Goal: Obtain resource: Download file/media

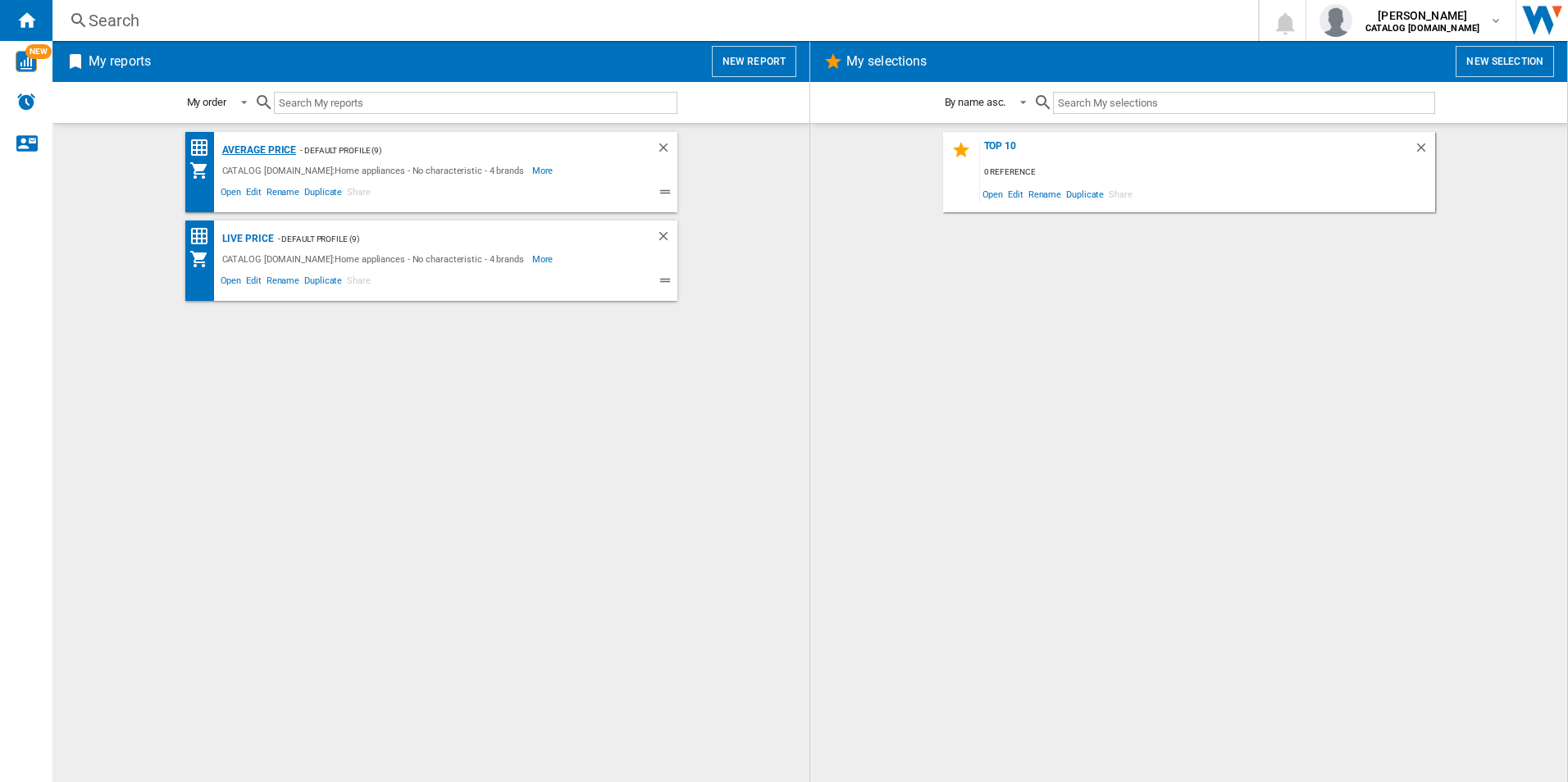
click at [265, 147] on div "average price" at bounding box center [257, 150] width 78 height 20
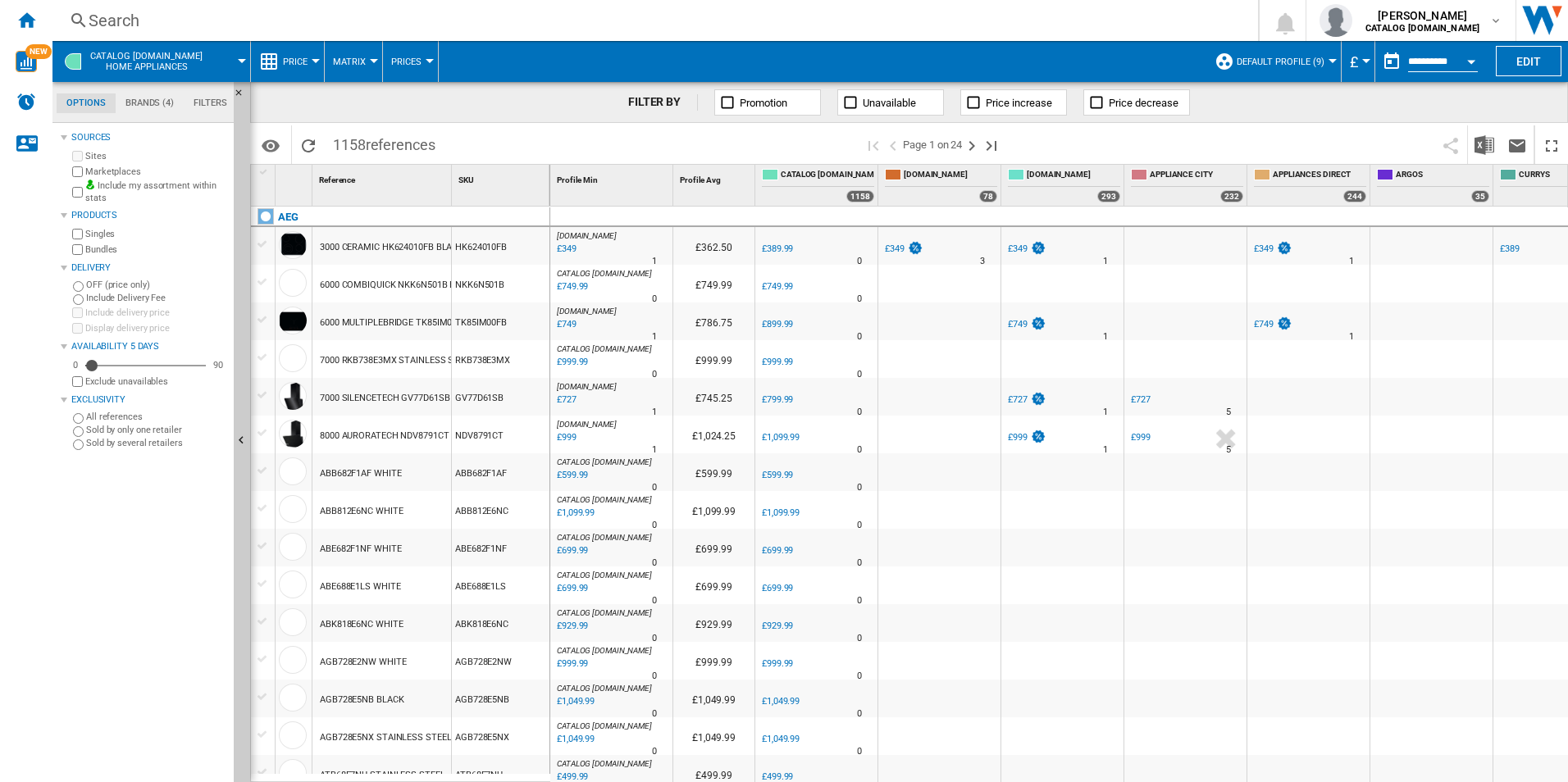
click at [1469, 57] on button "Open calendar" at bounding box center [1471, 58] width 30 height 30
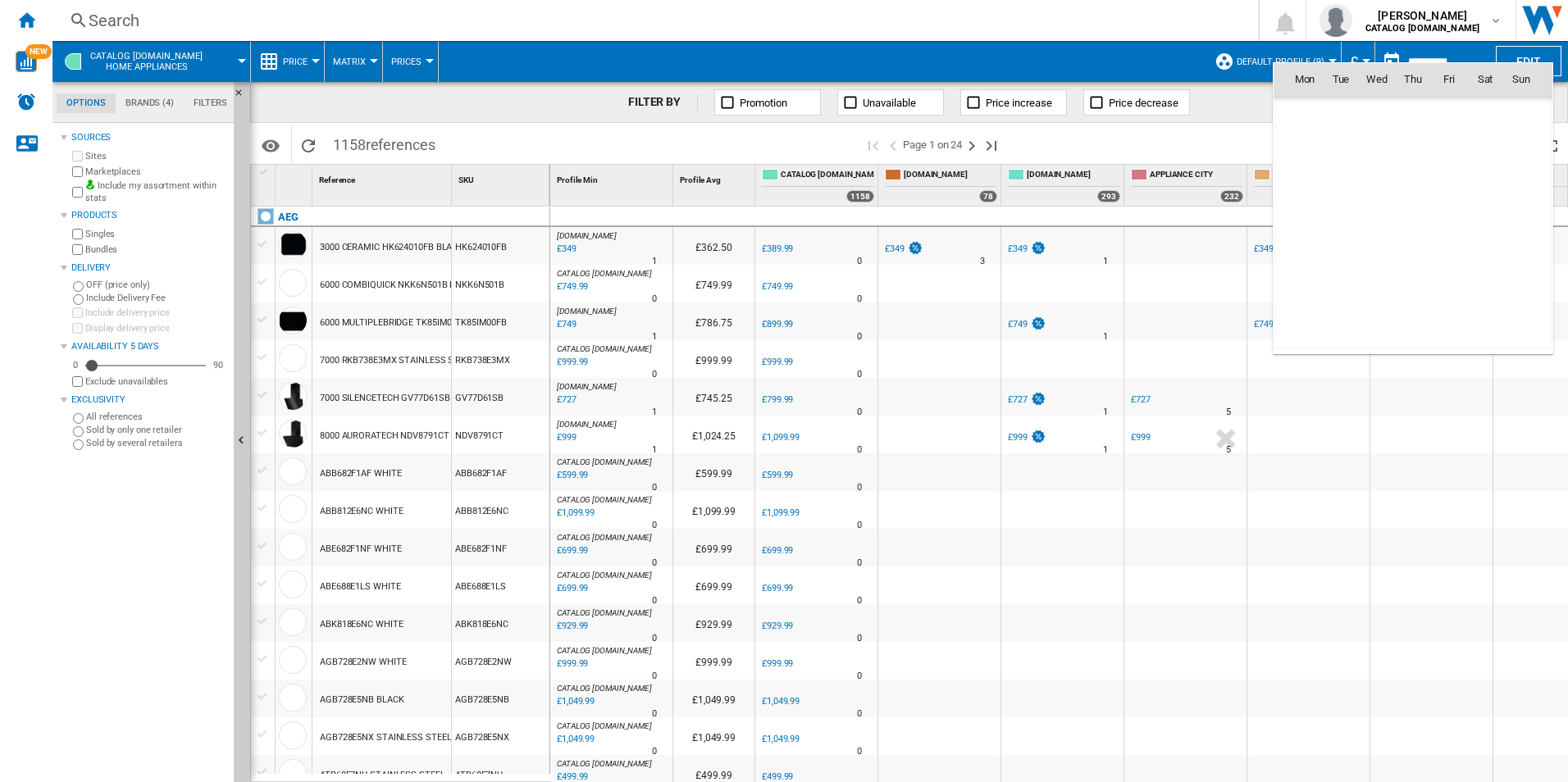
scroll to position [7821, 0]
click at [1401, 412] on div at bounding box center [784, 391] width 1568 height 782
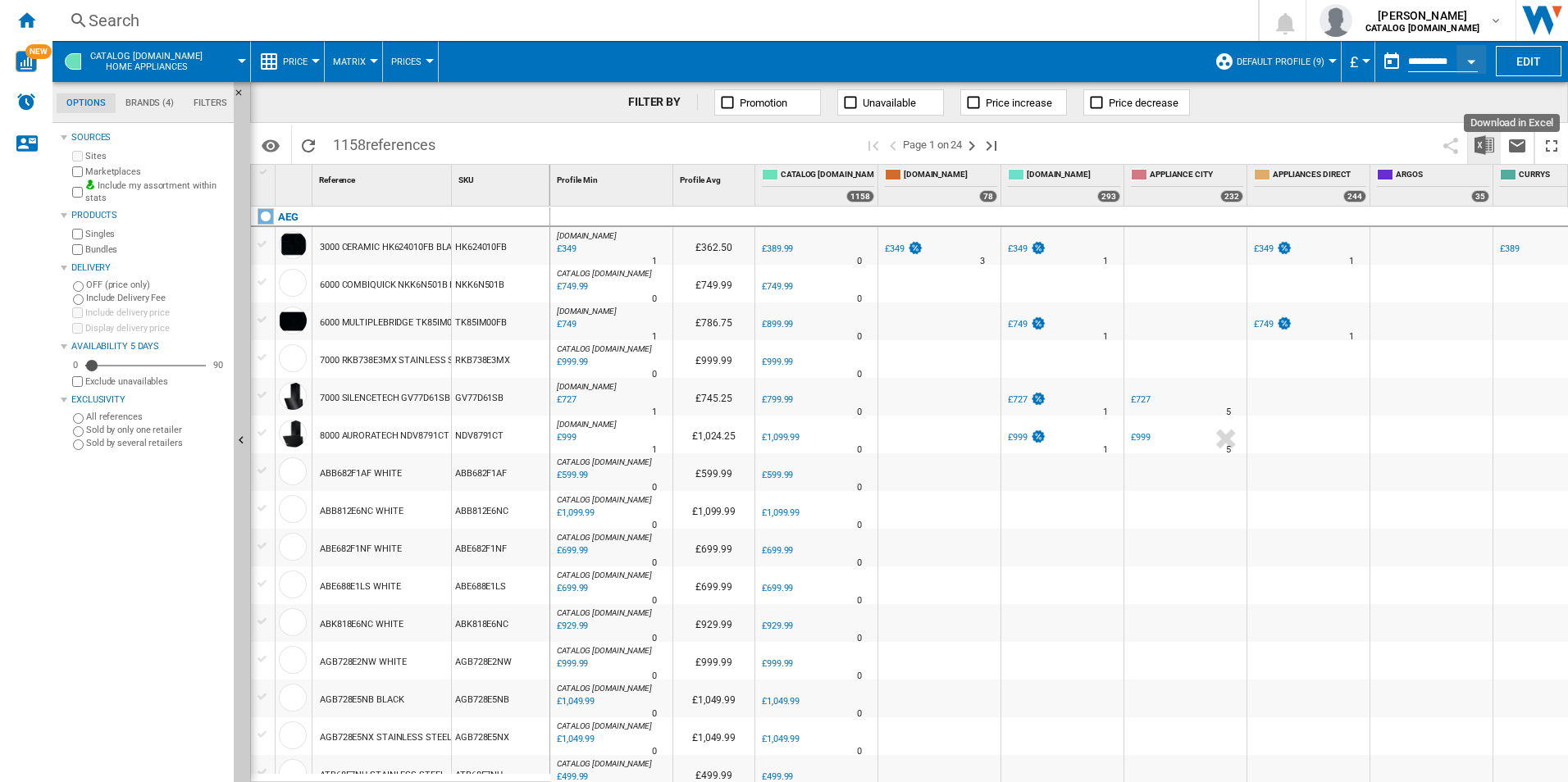
click at [1495, 141] on button "Download in Excel" at bounding box center [1484, 145] width 33 height 39
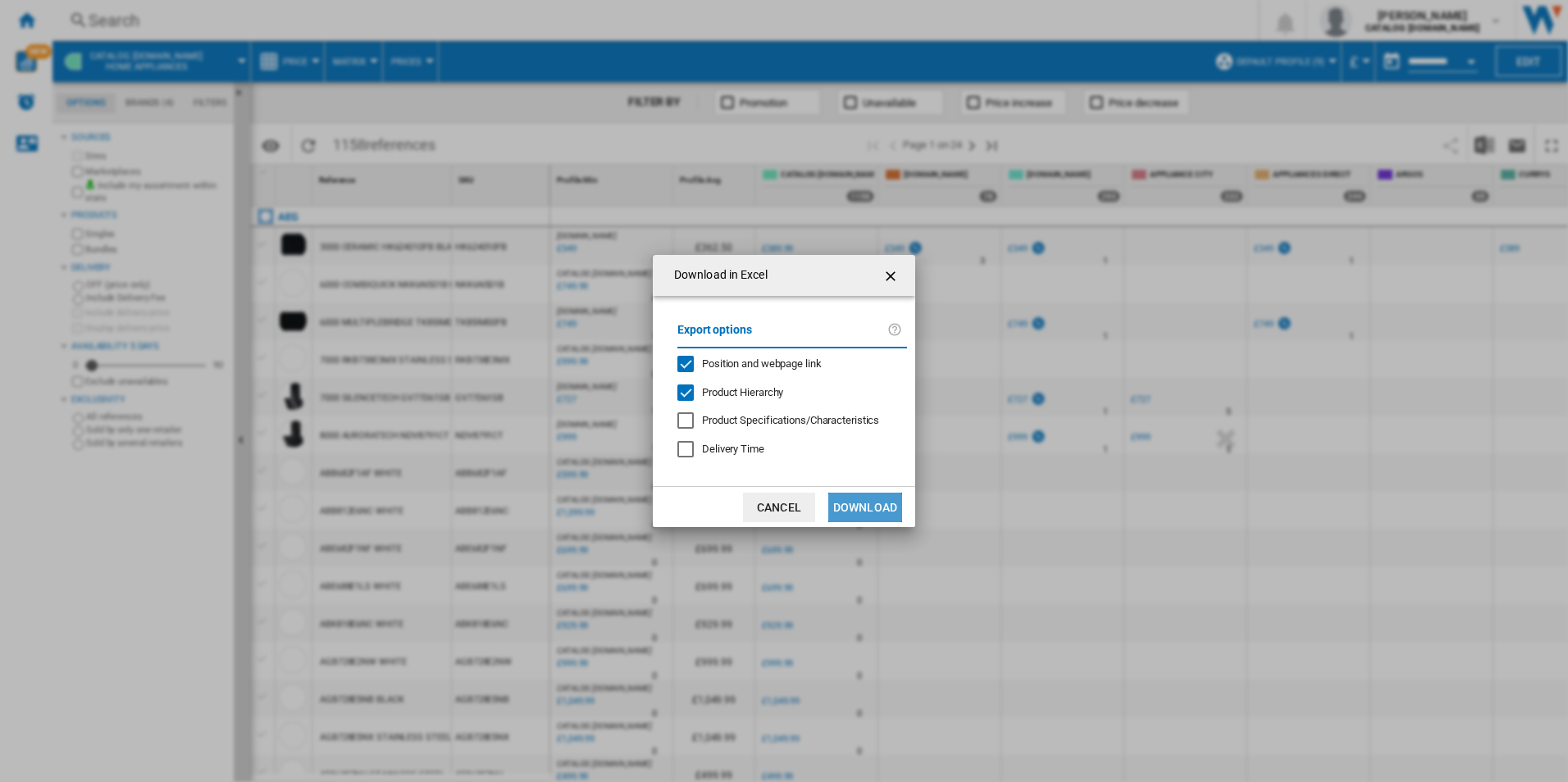
click at [845, 508] on button "Download" at bounding box center [865, 507] width 73 height 30
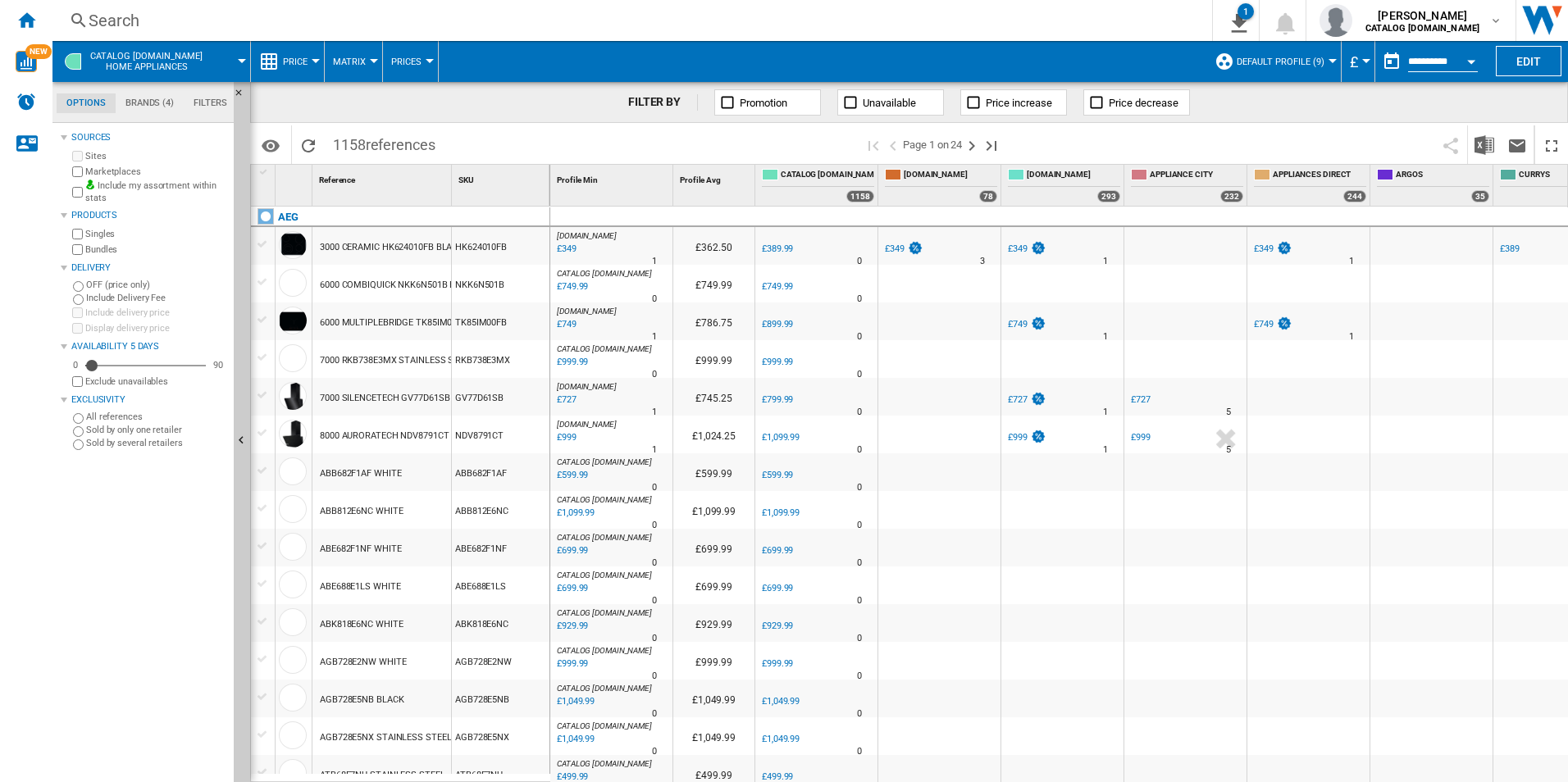
click at [1318, 126] on span at bounding box center [1224, 145] width 421 height 39
click at [1479, 59] on button "Open calendar" at bounding box center [1471, 58] width 30 height 30
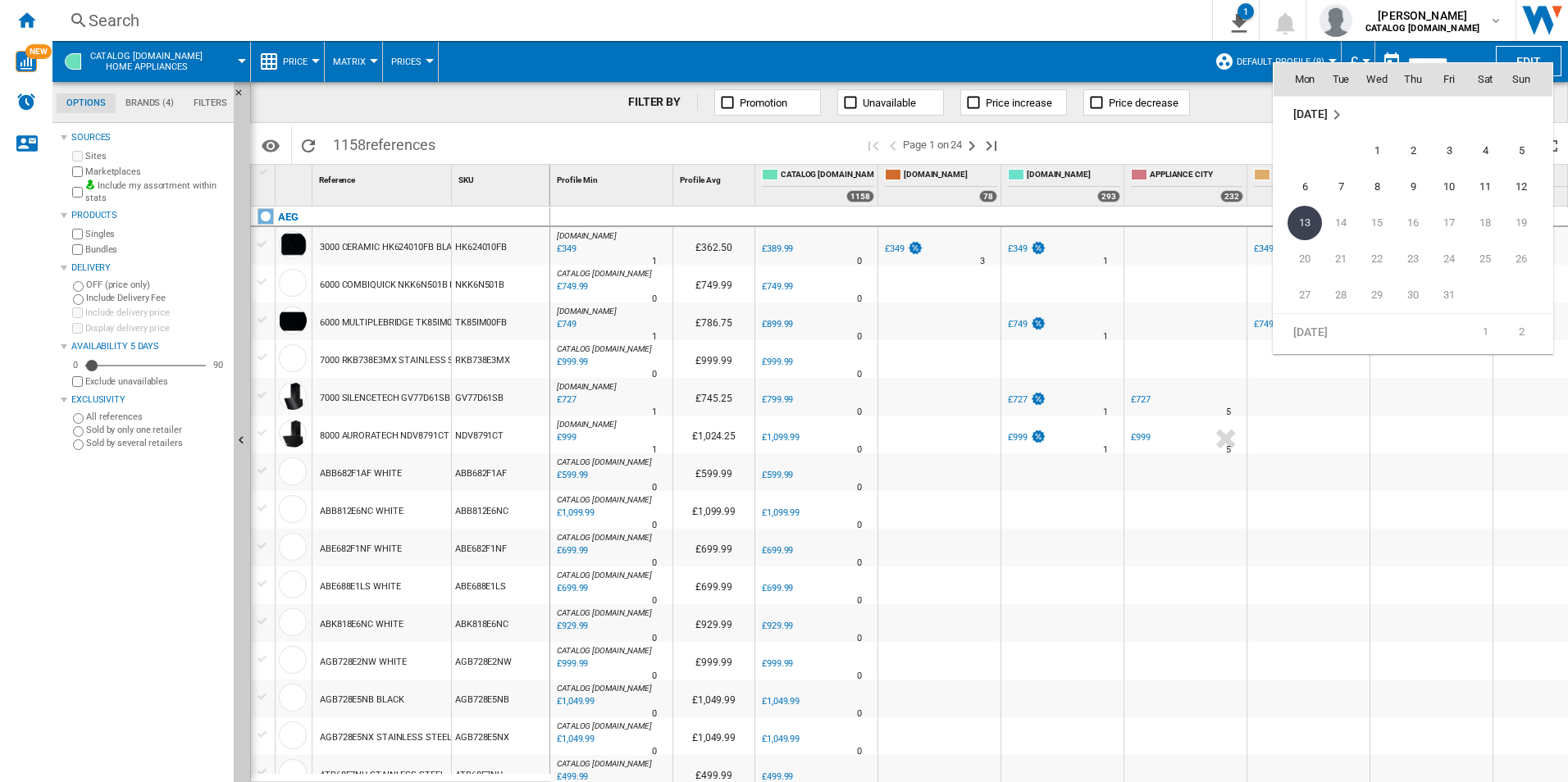
click at [1251, 128] on div at bounding box center [784, 391] width 1568 height 782
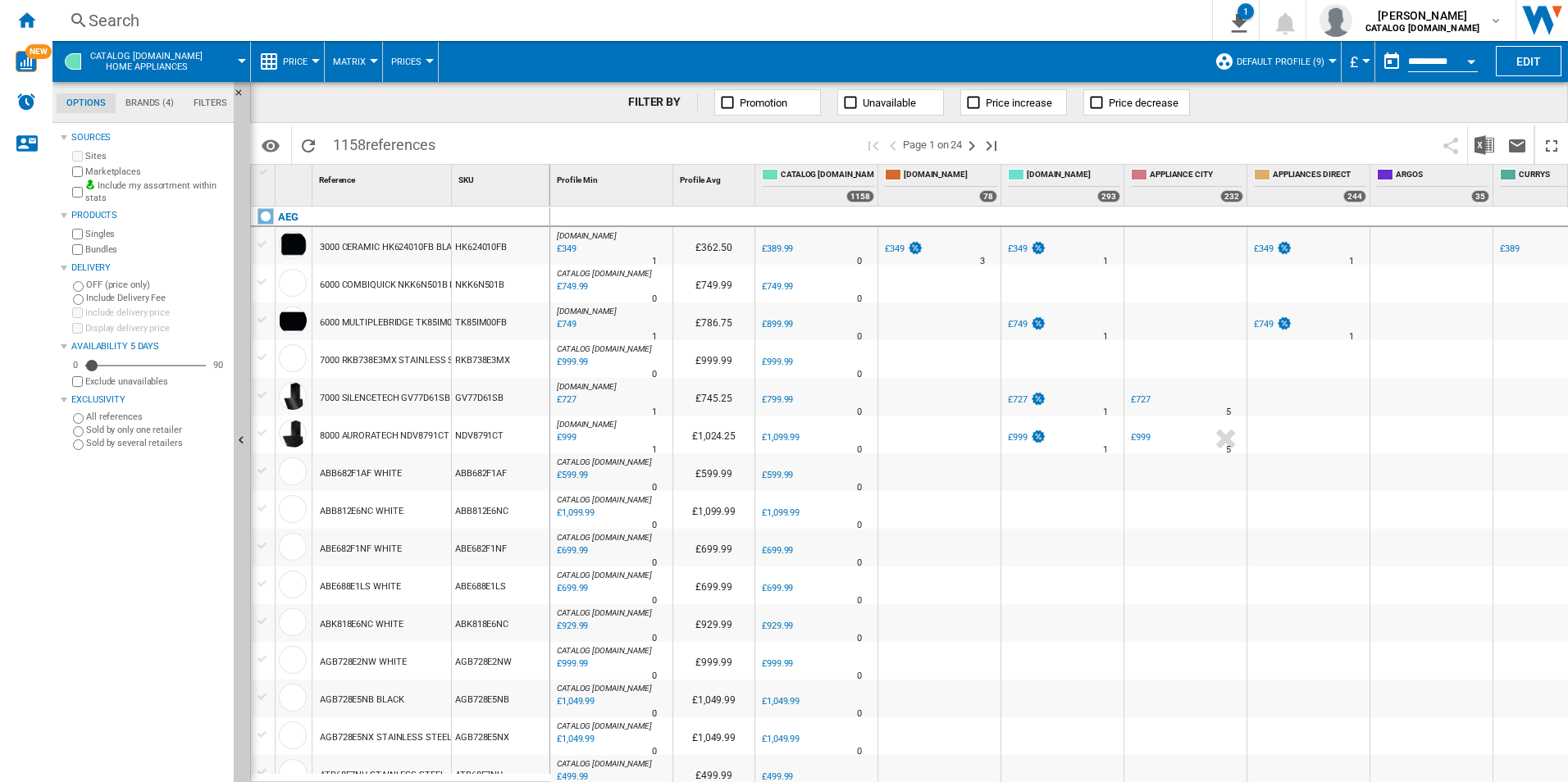
click at [1322, 64] on button "Default profile (9)" at bounding box center [1285, 62] width 96 height 41
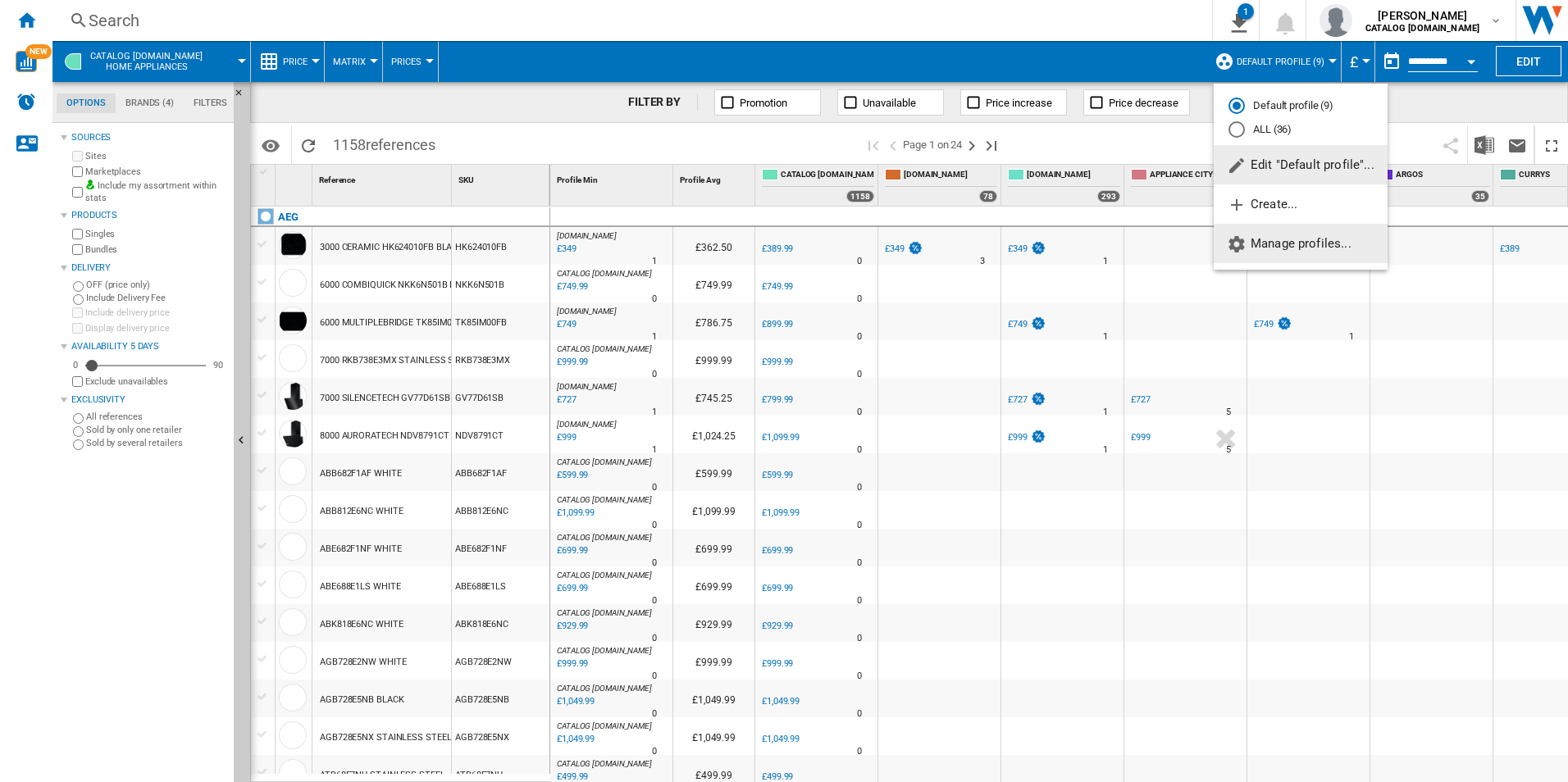
click at [1270, 241] on span "Manage profiles..." at bounding box center [1290, 243] width 125 height 14
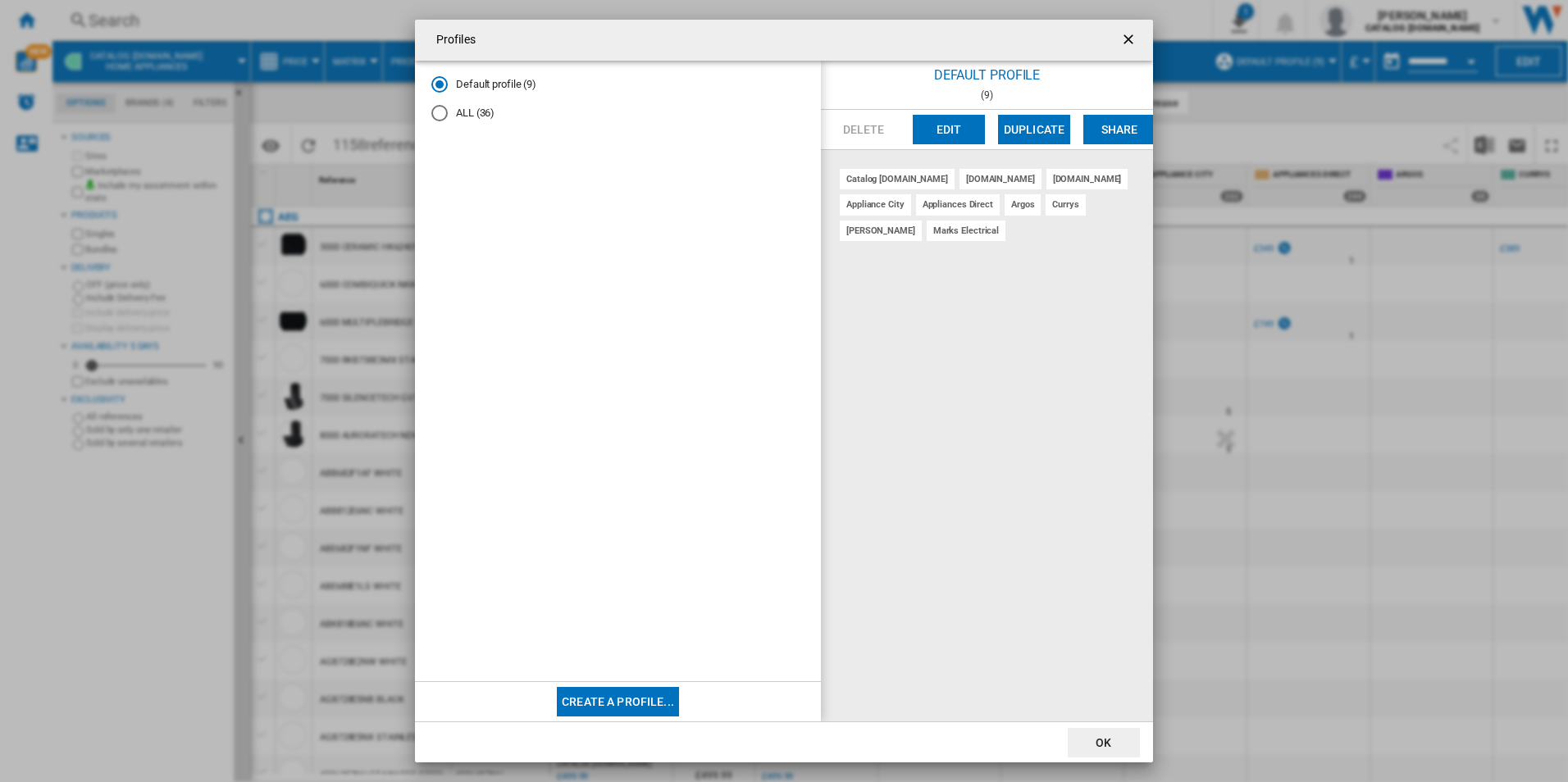
click at [473, 114] on md-radio-button "ALL (36)" at bounding box center [618, 113] width 373 height 15
click at [1127, 39] on ng-md-icon "getI18NText('BUTTONS.CLOSE_DIALOG')" at bounding box center [1130, 40] width 19 height 19
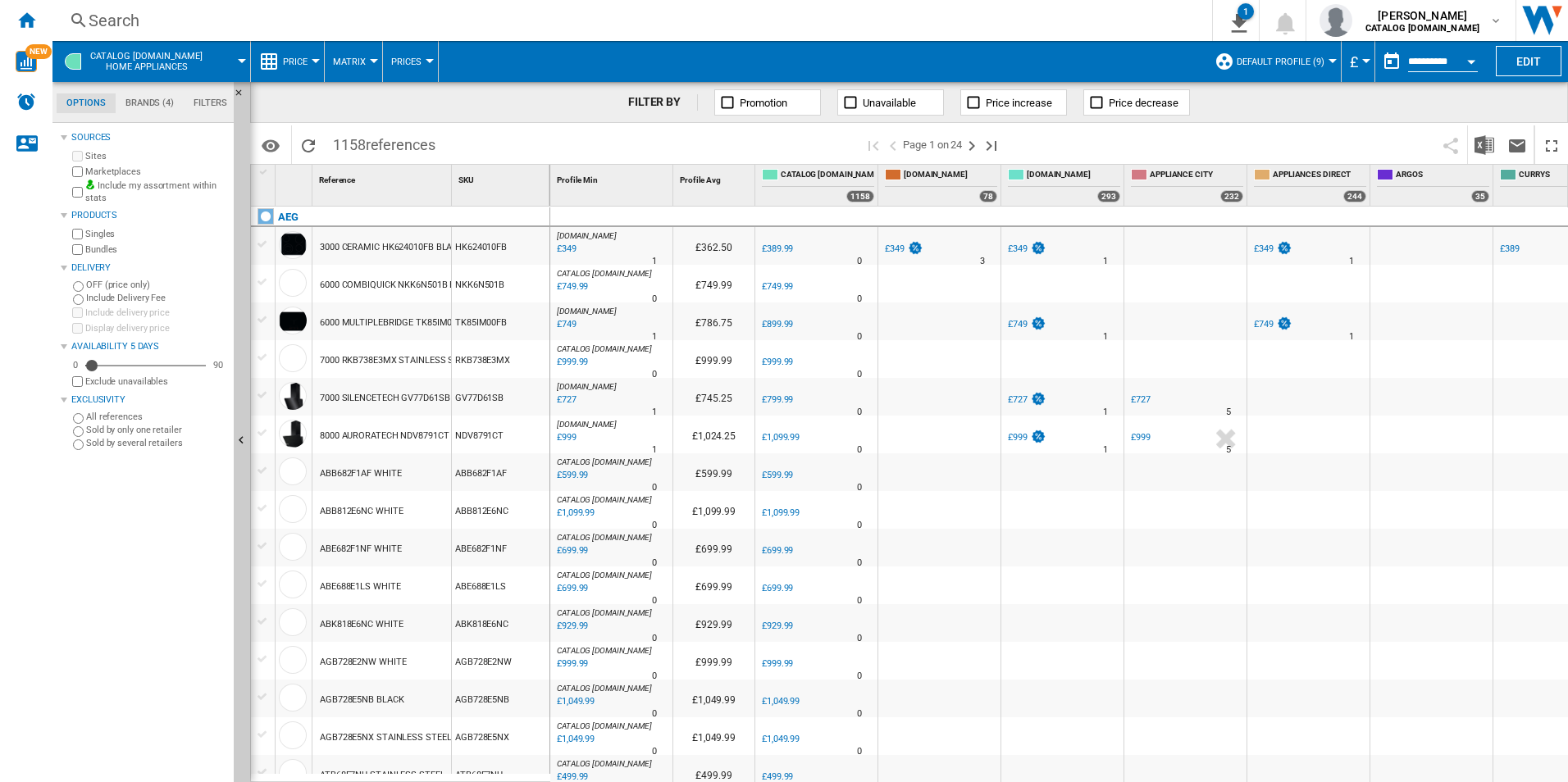
click at [1290, 62] on span "Default profile (9)" at bounding box center [1281, 62] width 88 height 11
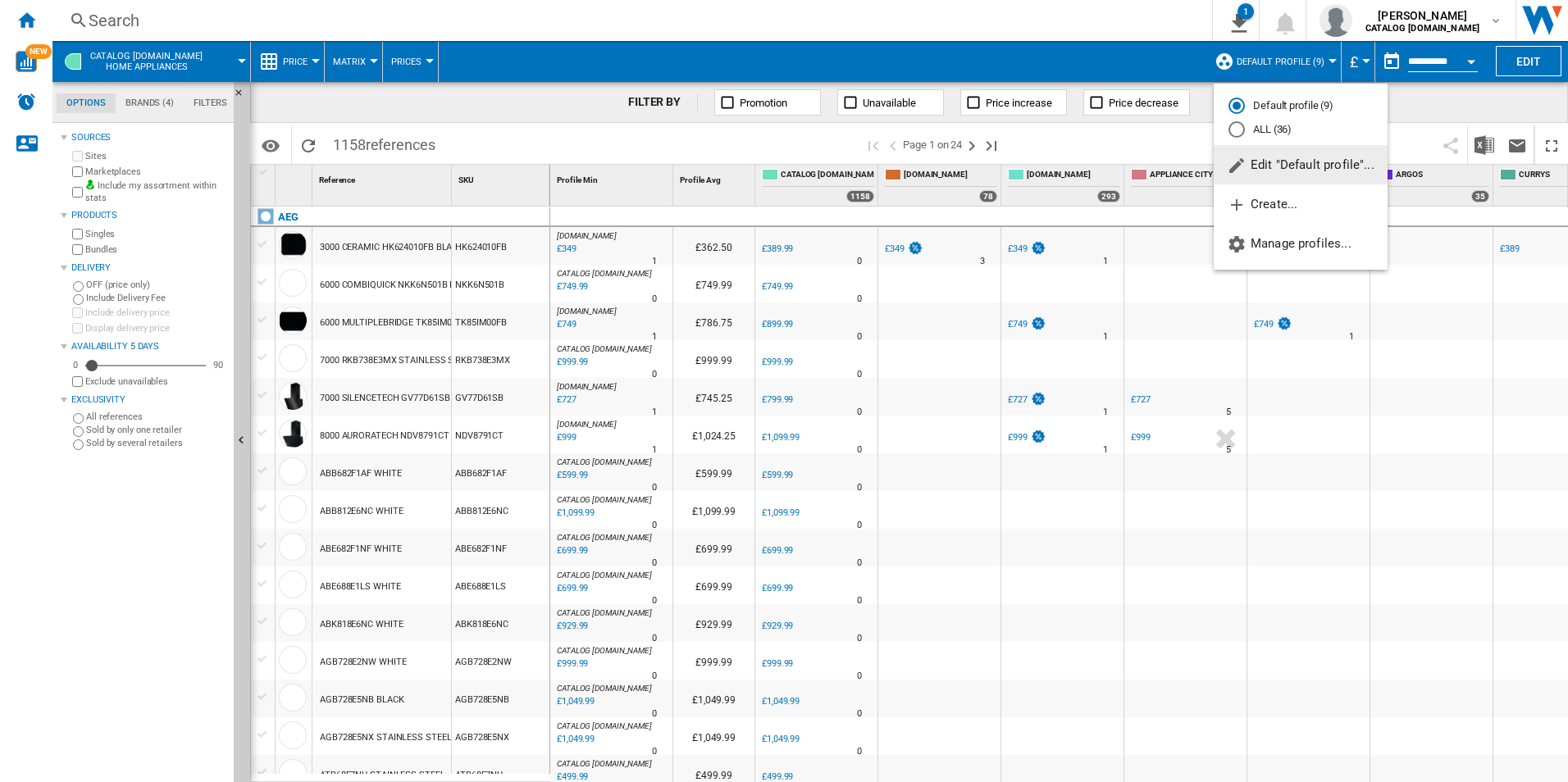
click at [1290, 62] on md-backdrop at bounding box center [784, 391] width 1568 height 782
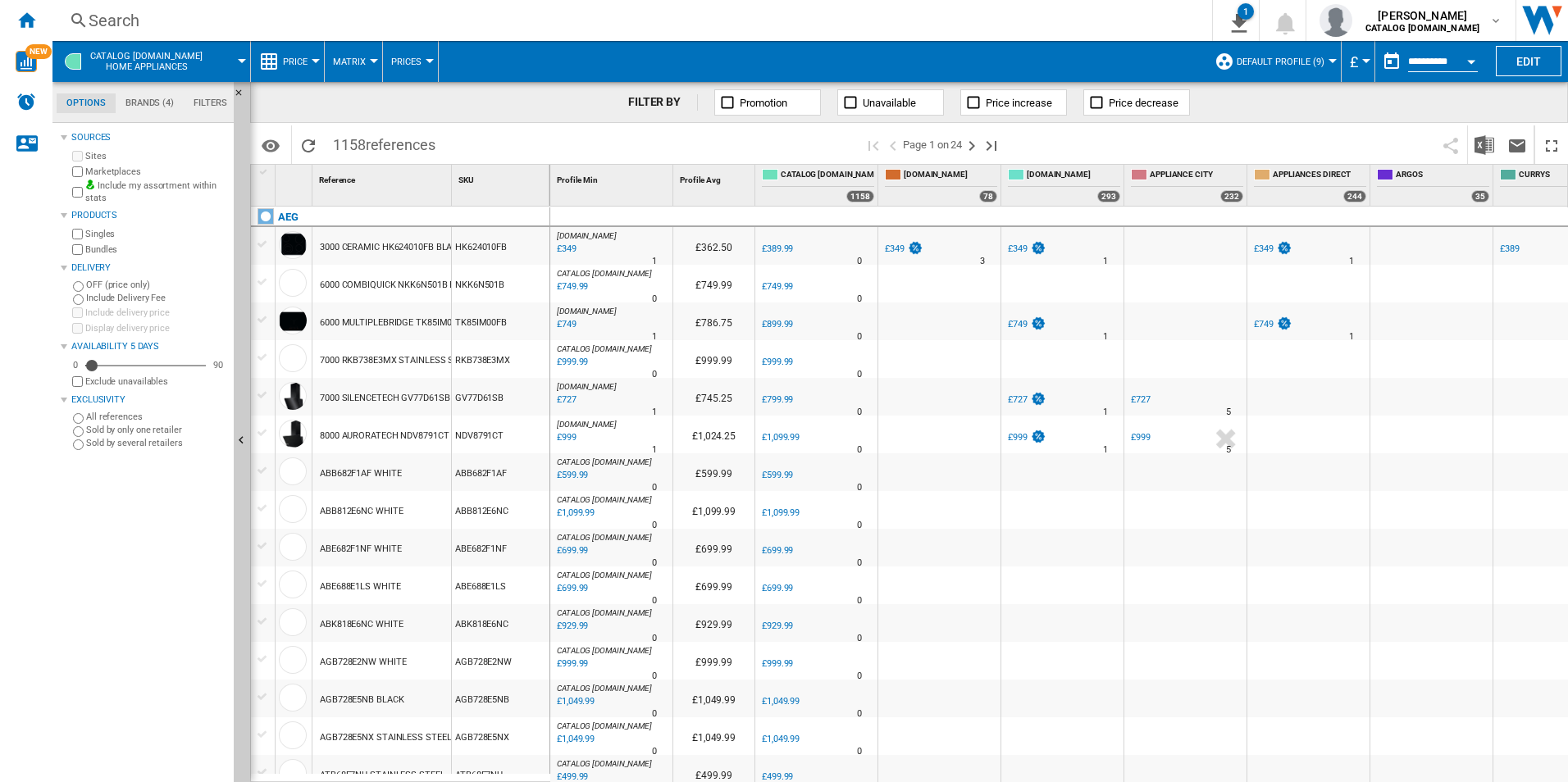
click at [370, 62] on div at bounding box center [374, 61] width 8 height 4
click at [409, 70] on md-backdrop at bounding box center [784, 391] width 1568 height 782
click at [425, 57] on button "Prices" at bounding box center [411, 62] width 39 height 41
click at [299, 57] on md-backdrop at bounding box center [784, 391] width 1568 height 782
click at [305, 57] on span "Price" at bounding box center [295, 62] width 24 height 11
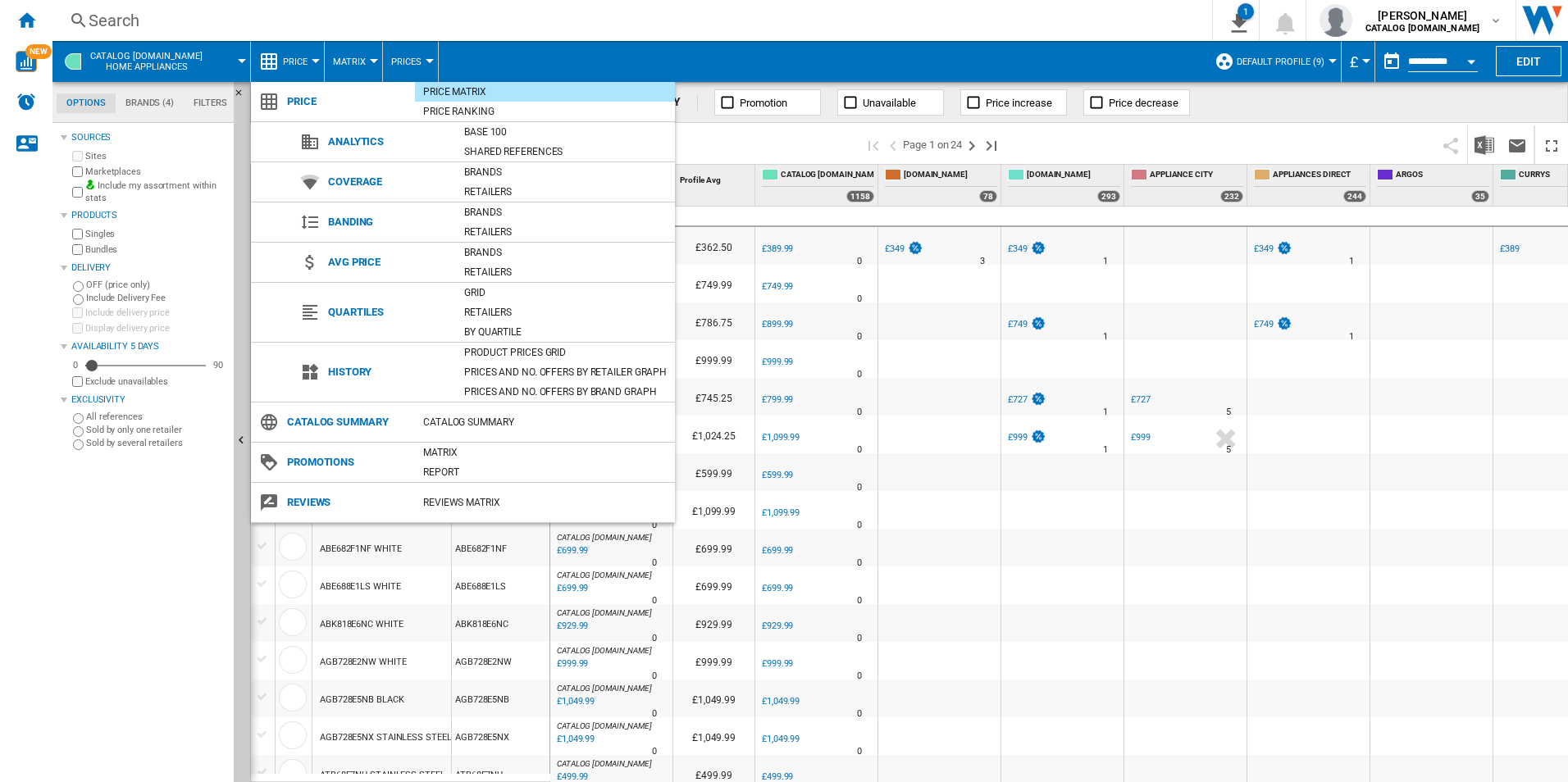
click at [736, 143] on md-backdrop at bounding box center [784, 391] width 1568 height 782
